Goal: Task Accomplishment & Management: Manage account settings

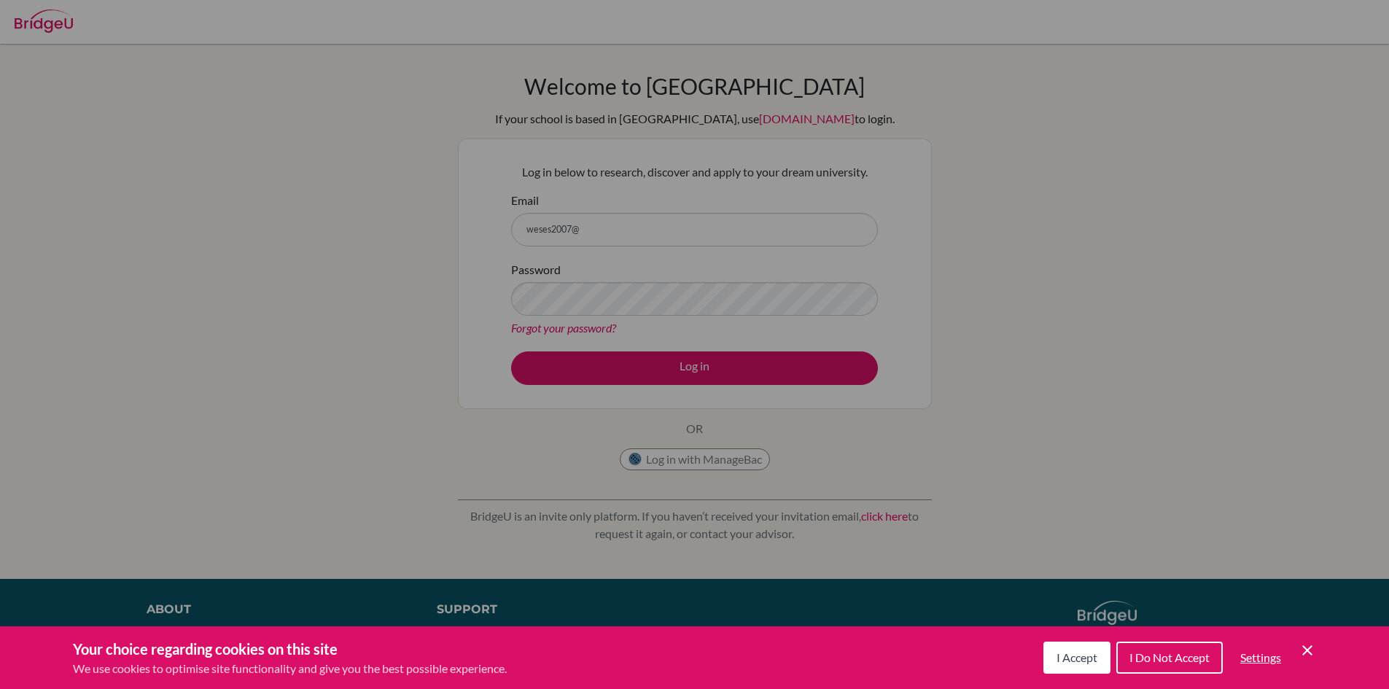
click at [640, 236] on div "Cookie Preferences" at bounding box center [694, 344] width 1389 height 689
click at [1306, 646] on icon "Cookie Control Close Icon" at bounding box center [1306, 650] width 17 height 17
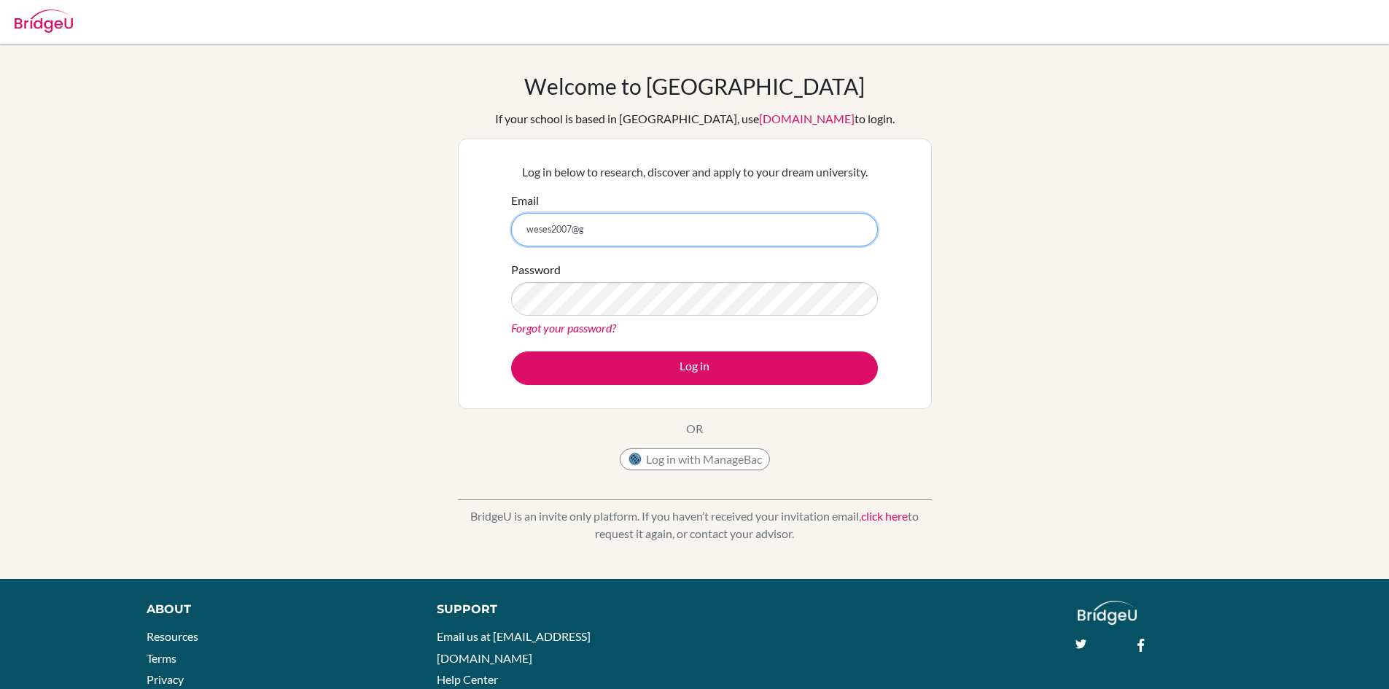
click at [803, 230] on input "weses2007@g" at bounding box center [694, 230] width 367 height 34
type input "[EMAIL_ADDRESS][DOMAIN_NAME]"
click at [709, 459] on button "Log in with ManageBac" at bounding box center [695, 459] width 150 height 22
click at [722, 98] on h1 "Welcome to BridgeU" at bounding box center [694, 86] width 340 height 26
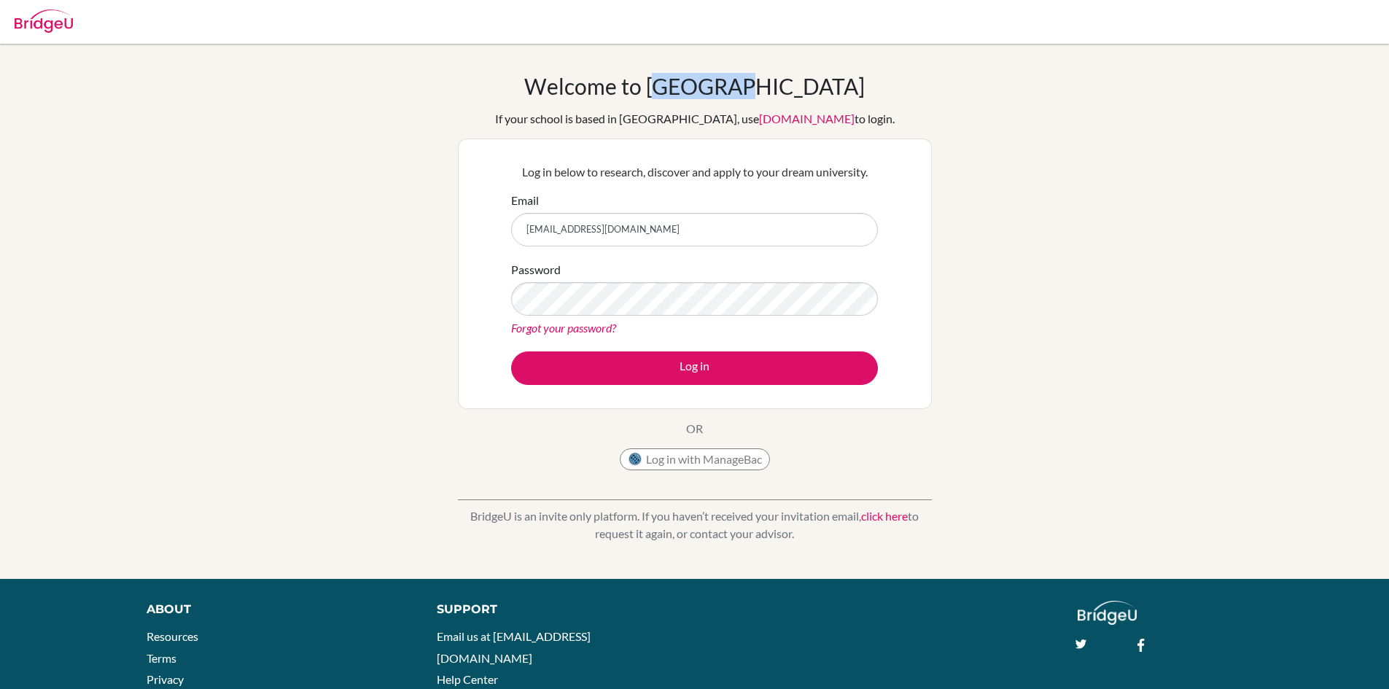
click at [722, 98] on h1 "Welcome to BridgeU" at bounding box center [694, 86] width 340 height 26
click at [716, 467] on button "Log in with ManageBac" at bounding box center [695, 459] width 150 height 22
click at [690, 231] on input "Email" at bounding box center [694, 230] width 367 height 34
click at [604, 238] on input "Email" at bounding box center [694, 230] width 367 height 34
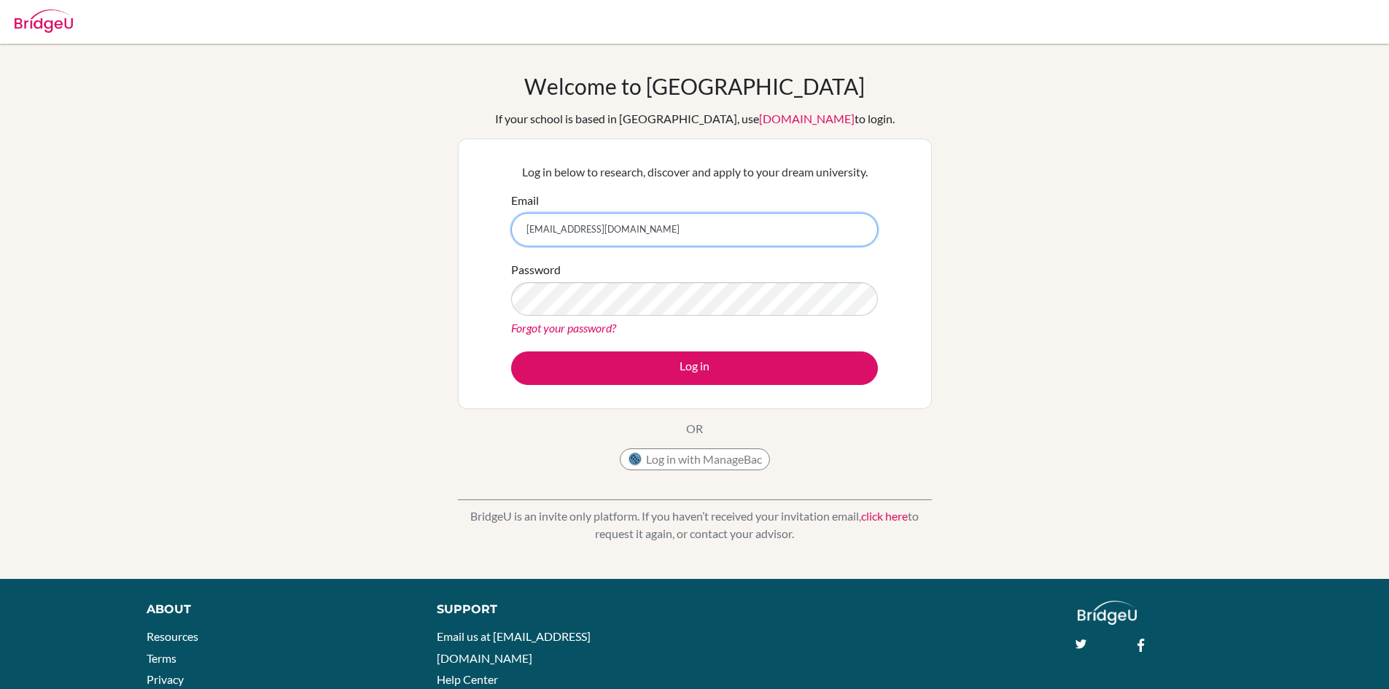
type input "weses2007@gmail.com"
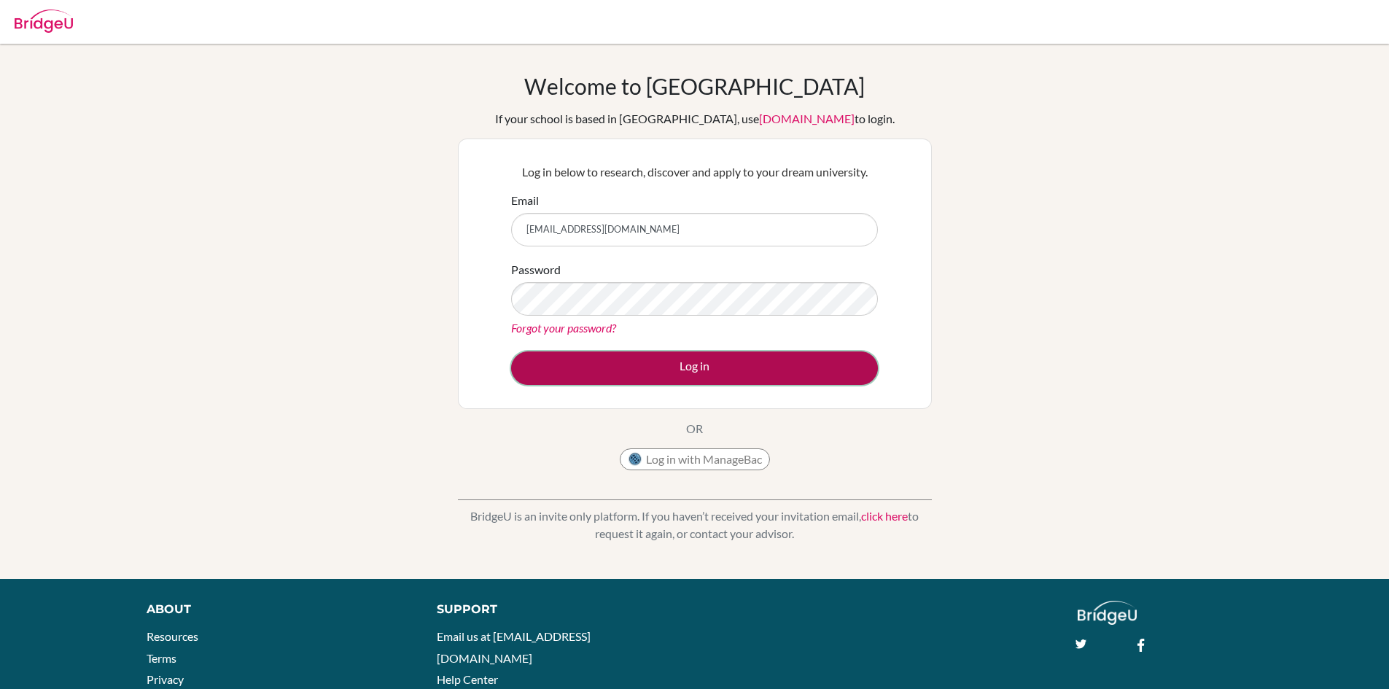
click at [623, 372] on button "Log in" at bounding box center [694, 368] width 367 height 34
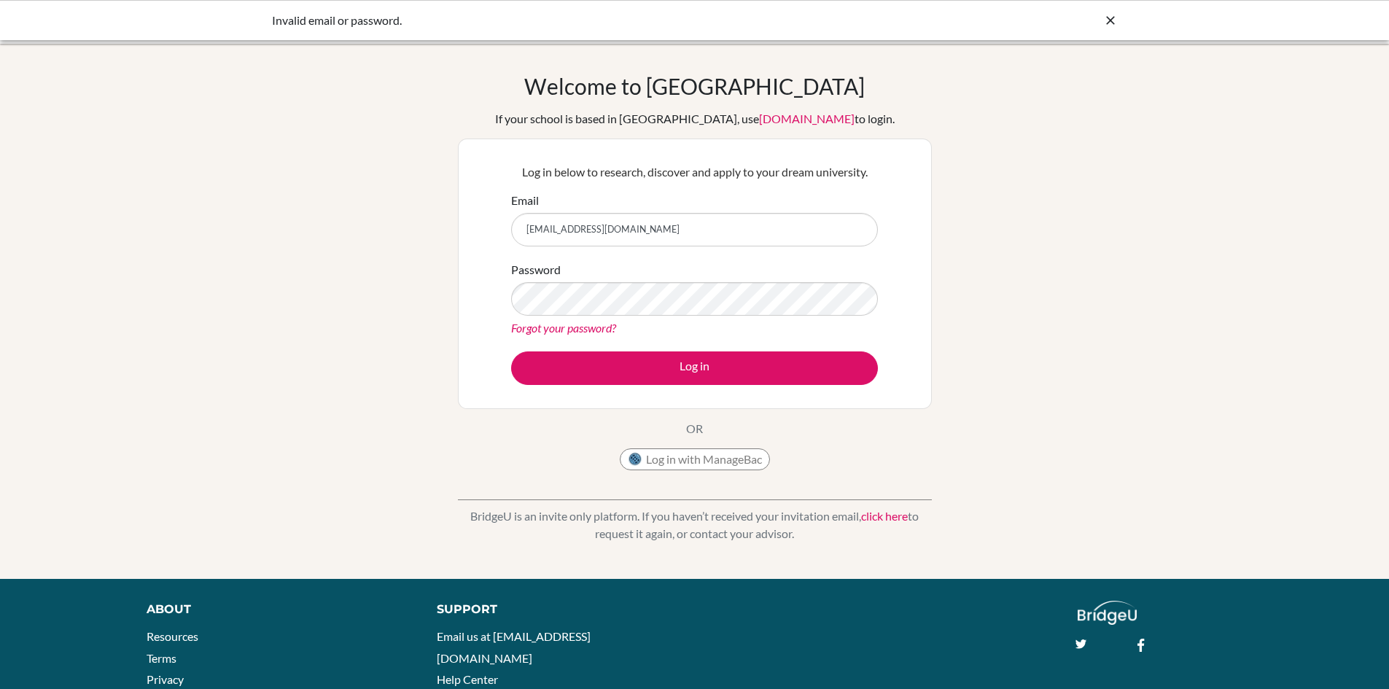
click at [386, 17] on div "Invalid email or password." at bounding box center [585, 20] width 627 height 17
click at [369, 68] on div "Welcome to BridgeU If your school is based in China, use app.bridge-u.com.cn to…" at bounding box center [694, 311] width 1389 height 535
click at [769, 122] on link "[DOMAIN_NAME]" at bounding box center [806, 119] width 95 height 14
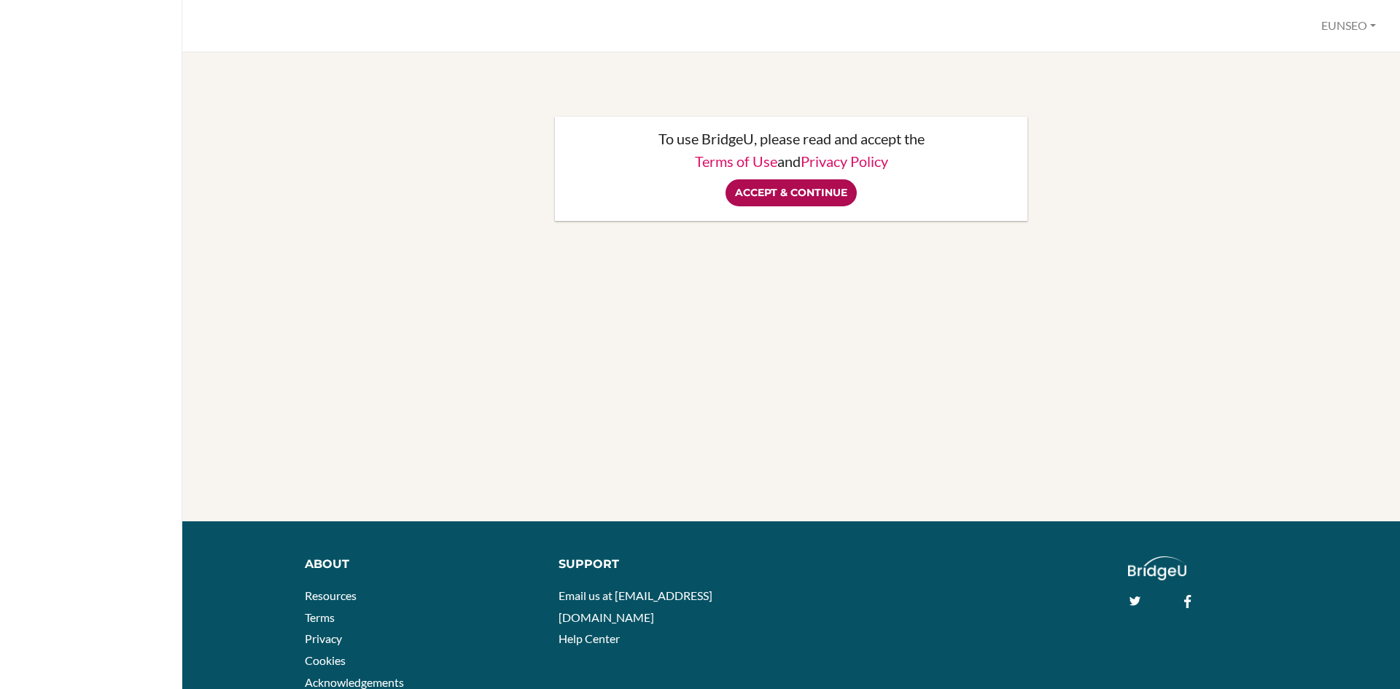
click at [817, 184] on input "Accept & Continue" at bounding box center [790, 192] width 131 height 27
